Goal: Navigation & Orientation: Find specific page/section

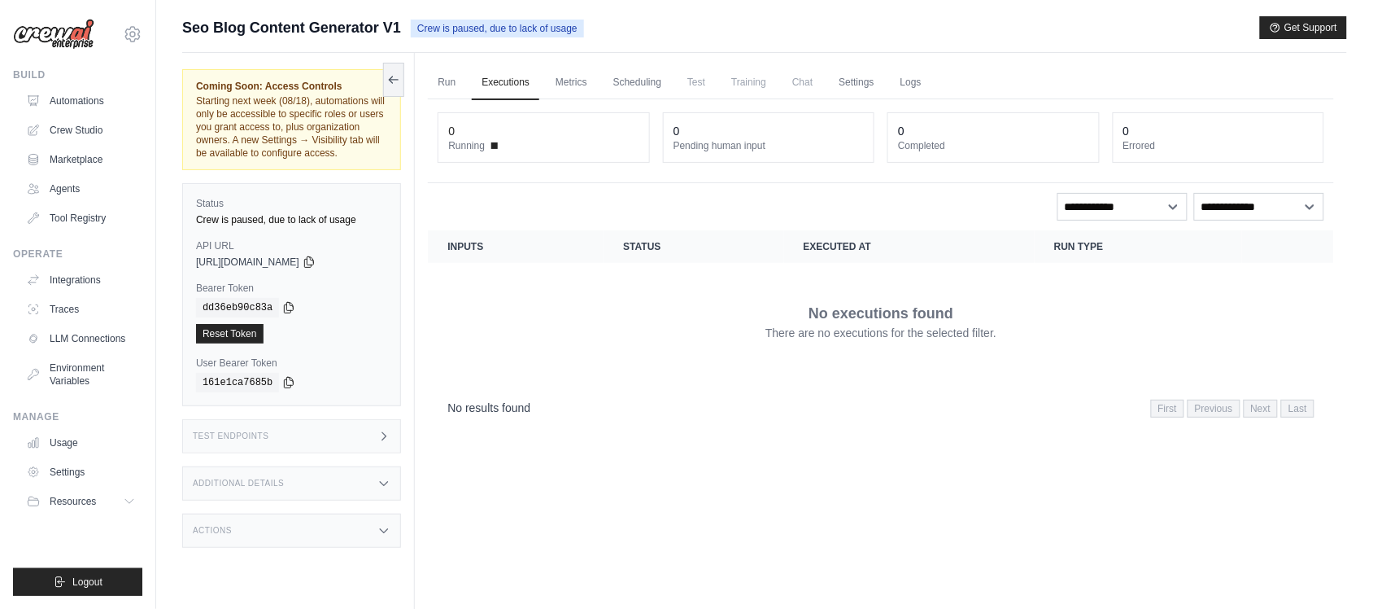
click at [537, 332] on div "No executions found There are no executions for the selected filter." at bounding box center [881, 321] width 867 height 91
click at [241, 327] on link "Reset Token" at bounding box center [230, 334] width 68 height 20
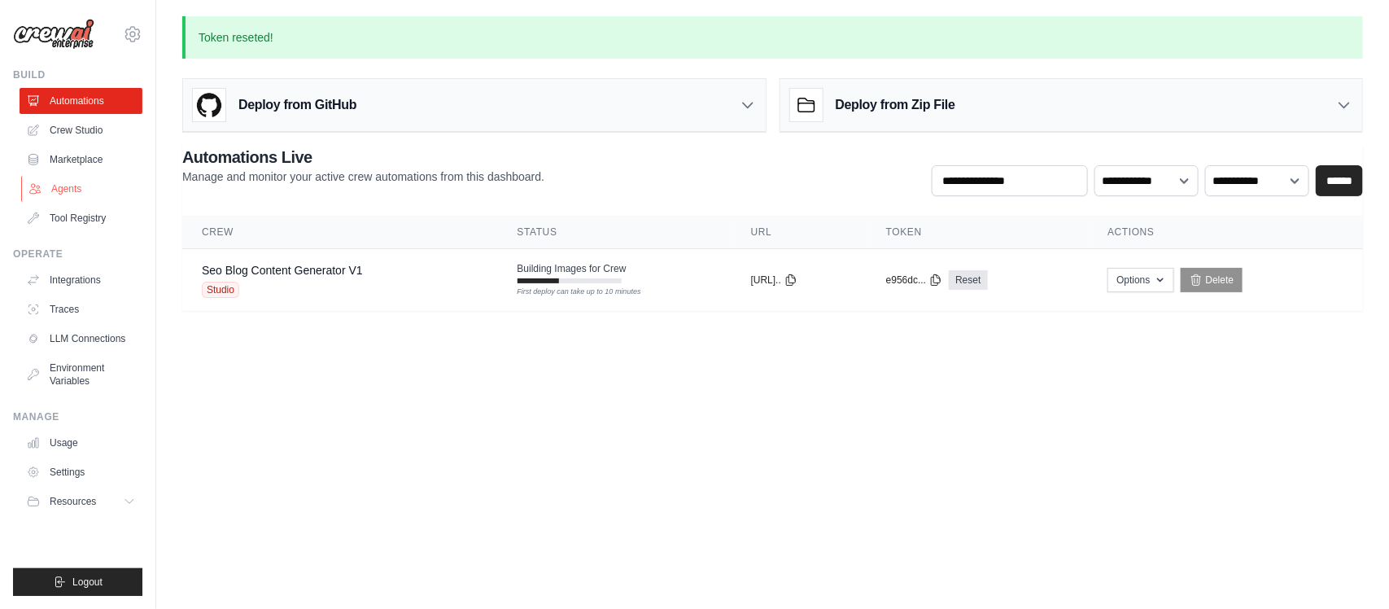
click at [70, 183] on link "Agents" at bounding box center [82, 189] width 123 height 26
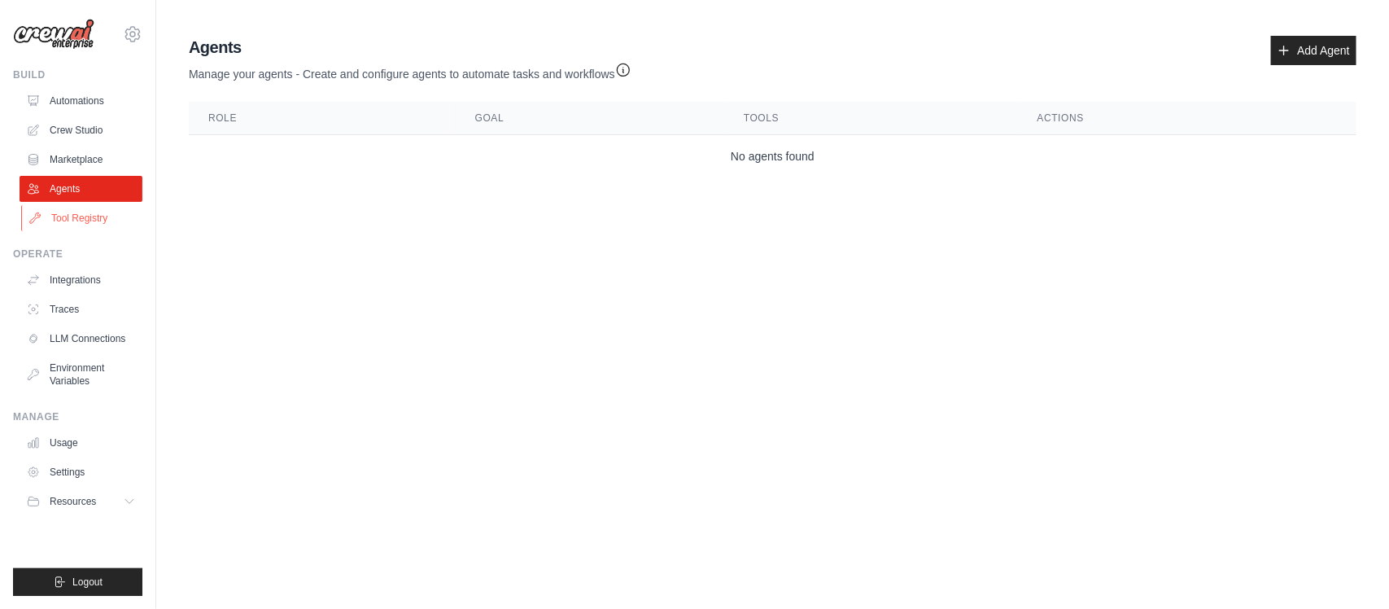
click at [79, 212] on link "Tool Registry" at bounding box center [82, 218] width 123 height 26
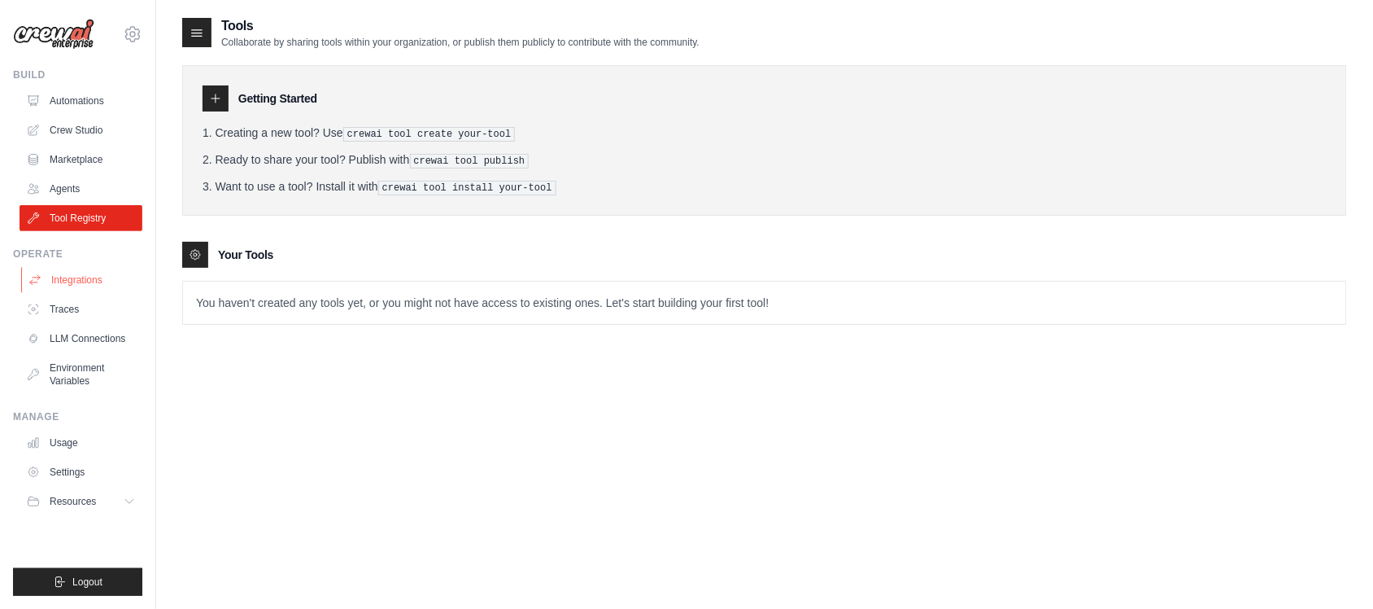
click at [81, 282] on link "Integrations" at bounding box center [82, 280] width 123 height 26
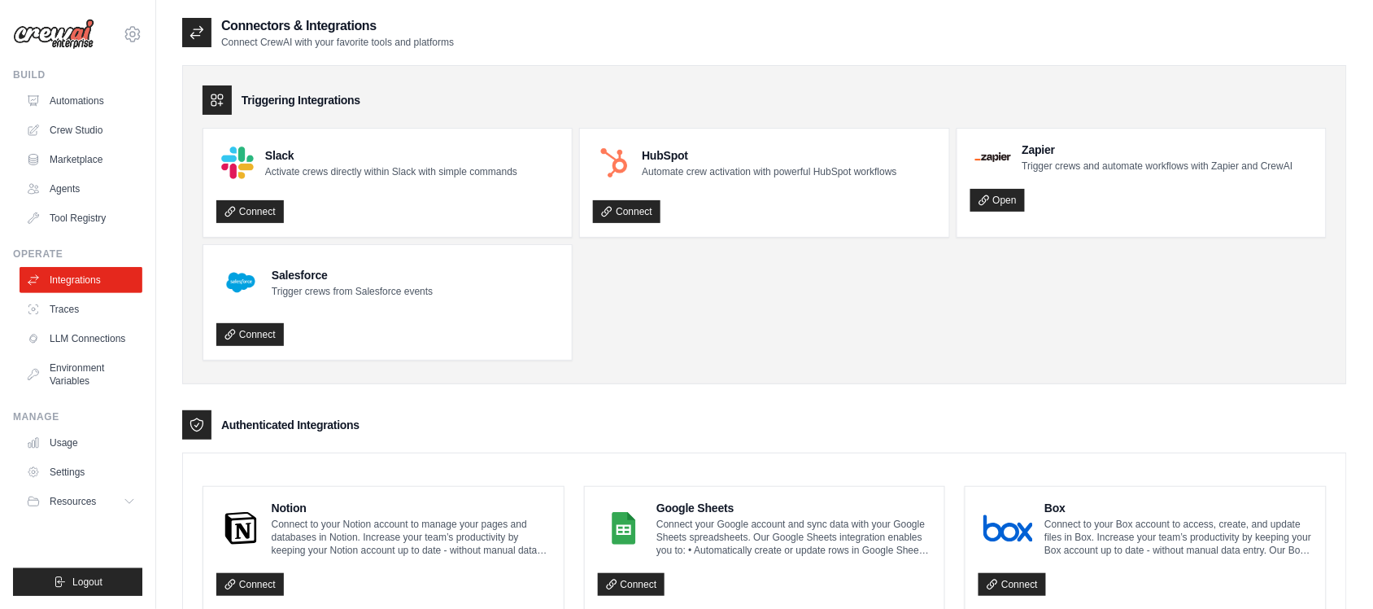
click at [704, 309] on ul "Slack Activate crews directly within Slack with simple commands Connect HubSpot…" at bounding box center [765, 244] width 1125 height 233
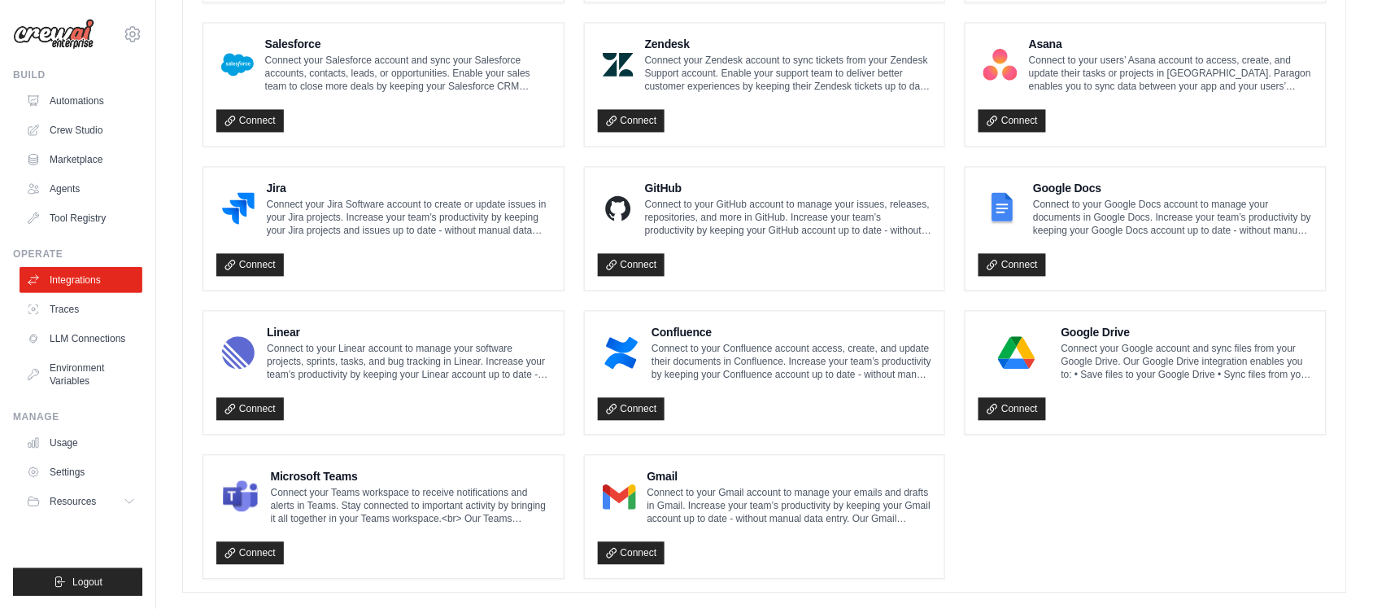
scroll to position [926, 0]
